Goal: Task Accomplishment & Management: Complete application form

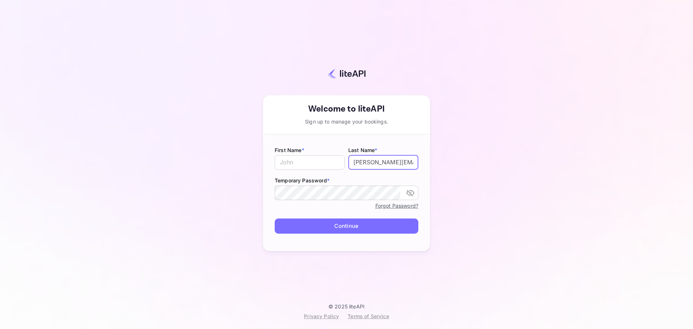
click at [361, 163] on input "n.valbusa+revolutcs@nuitee.com" at bounding box center [383, 162] width 70 height 14
type input "Belkhir"
click at [317, 162] on input "text" at bounding box center [310, 162] width 70 height 14
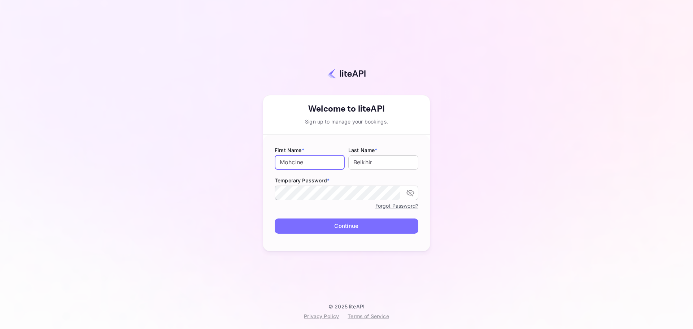
click at [413, 194] on icon "toggle password visibility" at bounding box center [410, 193] width 8 height 6
click at [413, 194] on icon "toggle password visibility" at bounding box center [410, 192] width 8 height 5
click at [346, 224] on button "Continue" at bounding box center [347, 226] width 144 height 16
click at [356, 225] on button "Continue" at bounding box center [347, 226] width 144 height 16
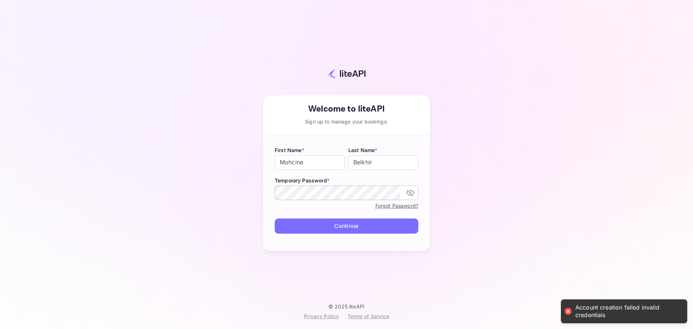
drag, startPoint x: 322, startPoint y: 165, endPoint x: 263, endPoint y: 161, distance: 59.3
click at [263, 161] on form "First Name * Mohcine ​ Last Name * Belkhir ​ Temporary Password * ​ Forgot Pass…" at bounding box center [346, 193] width 167 height 117
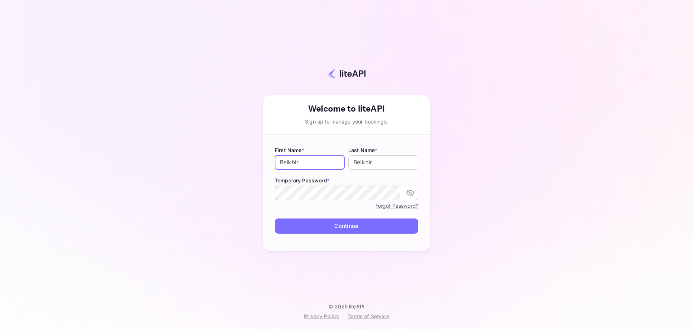
type input "Belkhir"
type input "Mohcine"
click at [271, 193] on form "First Name * Belkhir ​ Last Name * Mohcine ​ Temporary Password * ​ Forgot Pass…" at bounding box center [346, 193] width 167 height 117
drag, startPoint x: 308, startPoint y: 160, endPoint x: 271, endPoint y: 160, distance: 36.8
click at [273, 160] on form "First Name * Belkhir ​ Last Name * Mohcine ​ Temporary Password * ​ Forgot Pass…" at bounding box center [346, 193] width 167 height 117
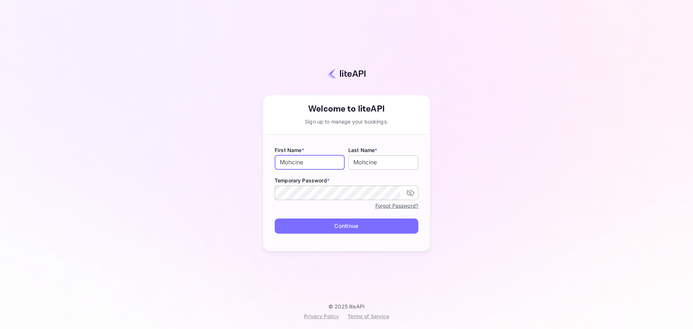
type input "Mohcine"
drag, startPoint x: 396, startPoint y: 164, endPoint x: 340, endPoint y: 157, distance: 56.0
click at [340, 157] on div "First Name * Mohcine ​ Last Name * Mohcine ​" at bounding box center [347, 158] width 144 height 25
type input "Belkhir"
click at [343, 228] on button "Continue" at bounding box center [347, 226] width 144 height 16
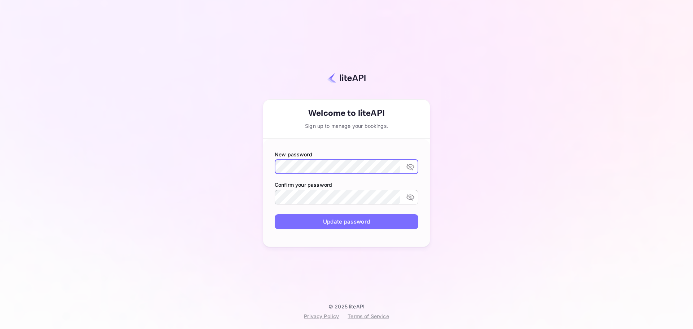
click at [414, 169] on icon "toggle password visibility" at bounding box center [410, 166] width 9 height 9
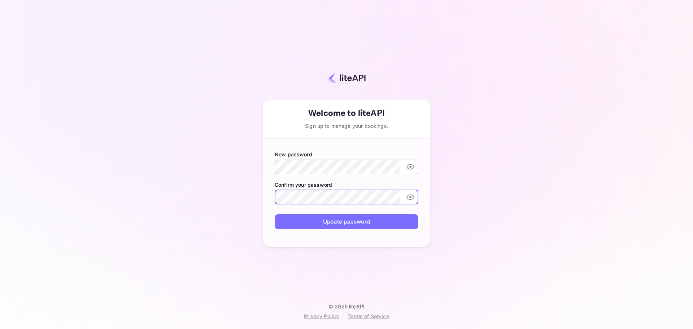
click at [338, 222] on button "Update password" at bounding box center [347, 222] width 144 height 16
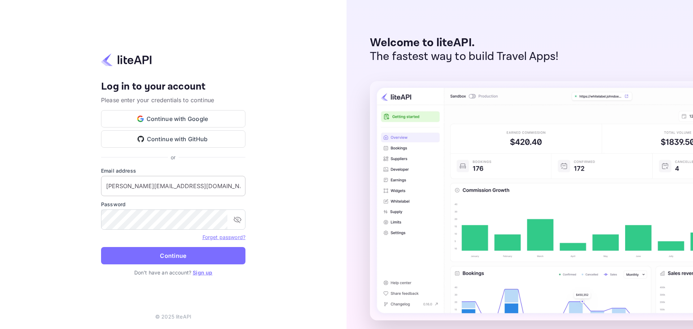
click at [180, 190] on input "n.valbusa+revolutcs@nuitee.com" at bounding box center [173, 186] width 144 height 20
paste input "m.belkhir+agent"
type input "m.belkhir+agent@nuitee.com"
click at [178, 250] on button "Continue" at bounding box center [173, 255] width 144 height 17
